Goal: Check status

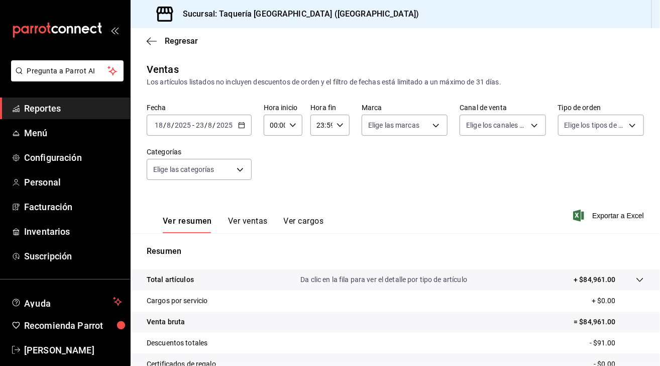
scroll to position [116, 0]
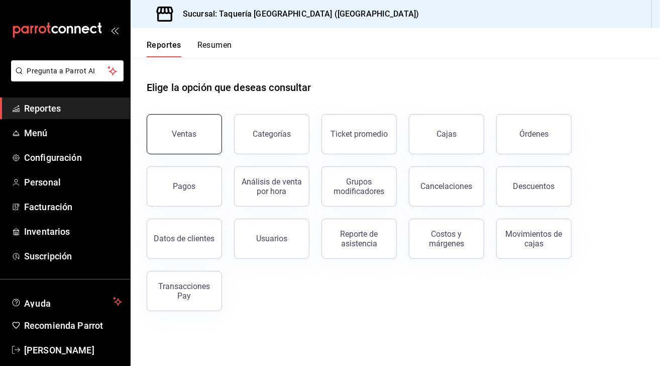
click at [203, 143] on button "Ventas" at bounding box center [184, 134] width 75 height 40
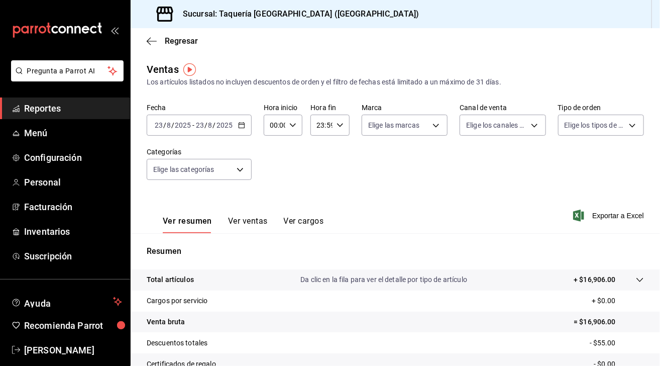
click at [239, 126] on icon "button" at bounding box center [241, 125] width 7 height 7
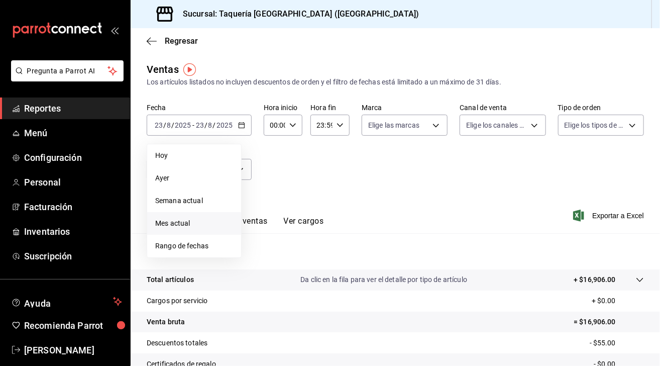
click at [196, 223] on span "Mes actual" at bounding box center [194, 223] width 78 height 11
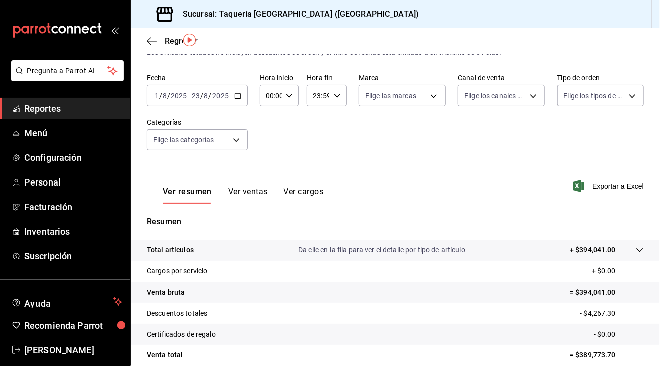
scroll to position [29, 0]
